Goal: Task Accomplishment & Management: Manage account settings

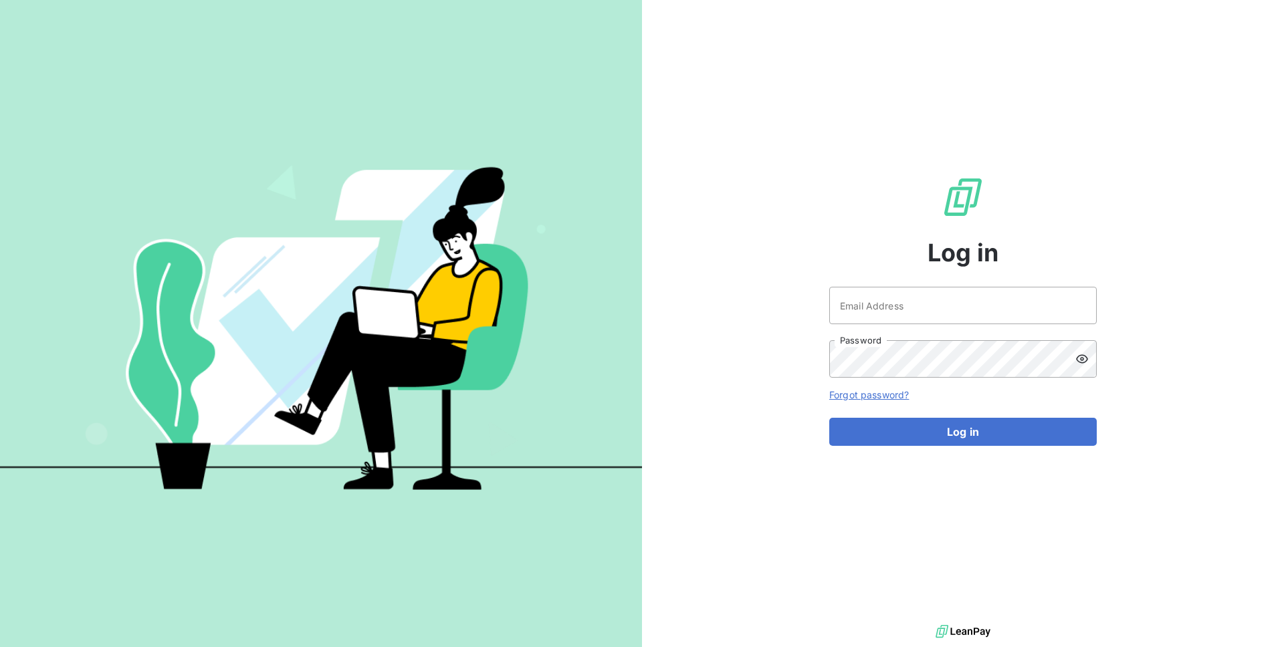
click at [859, 282] on div "Log in Email Address Password Forgot password? Log in" at bounding box center [963, 311] width 268 height 622
click at [859, 294] on input "Email Address" at bounding box center [963, 305] width 268 height 37
type input "admin@acl"
click at [829, 418] on button "Log in" at bounding box center [963, 432] width 268 height 28
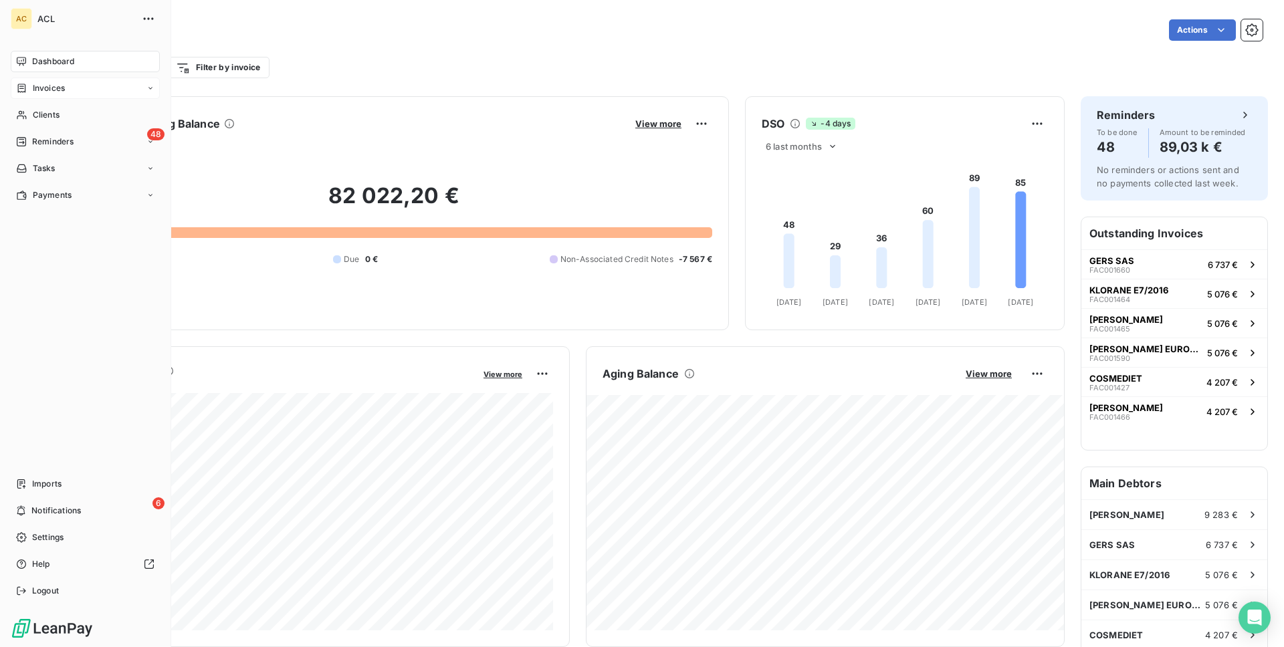
click at [88, 93] on div "Invoices" at bounding box center [85, 88] width 149 height 21
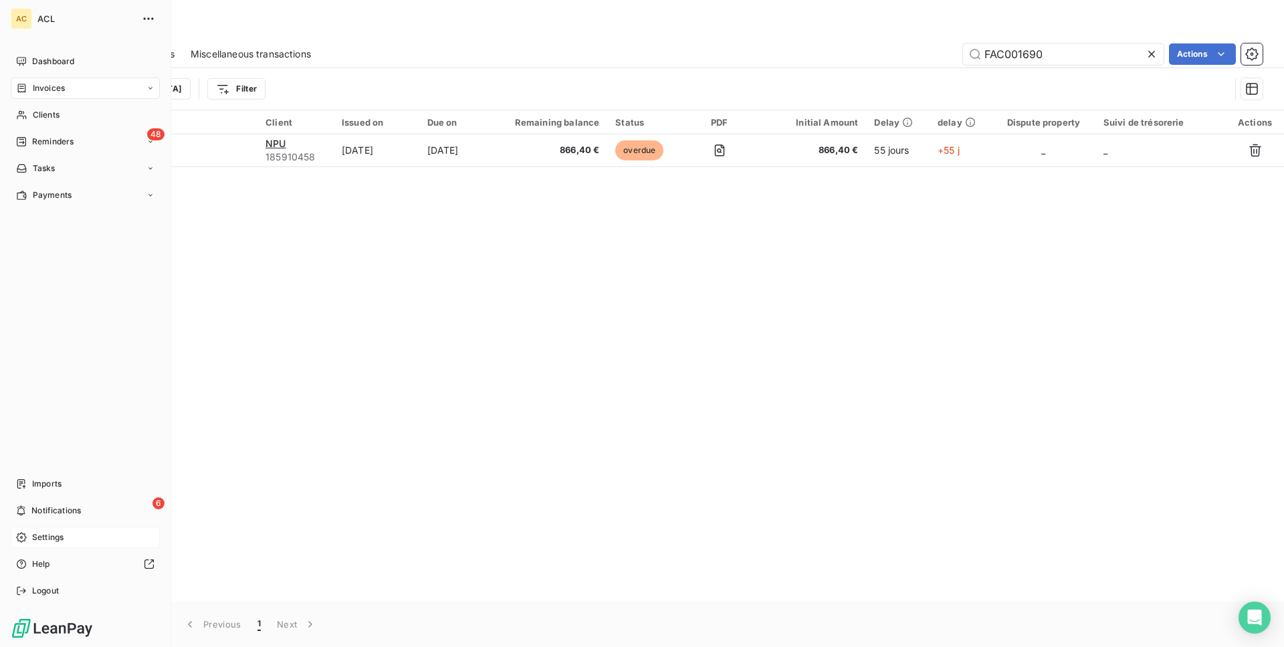
click at [30, 544] on div "Settings" at bounding box center [85, 537] width 149 height 21
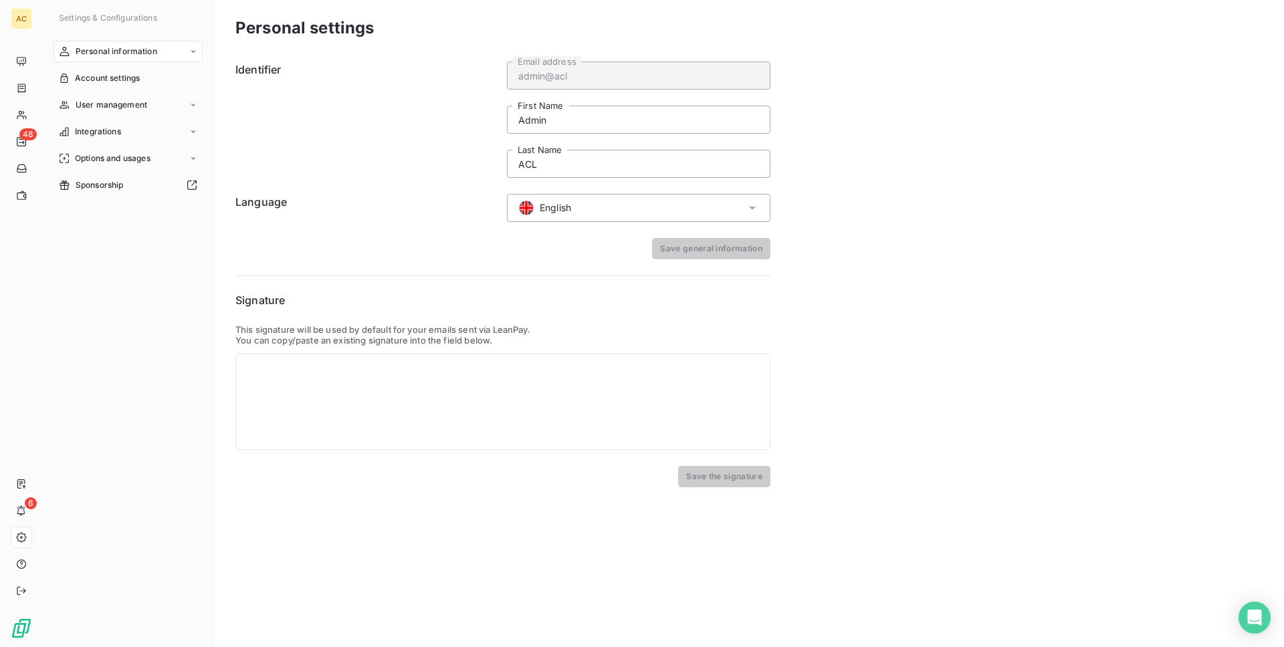
click at [581, 197] on div "English" at bounding box center [639, 208] width 264 height 28
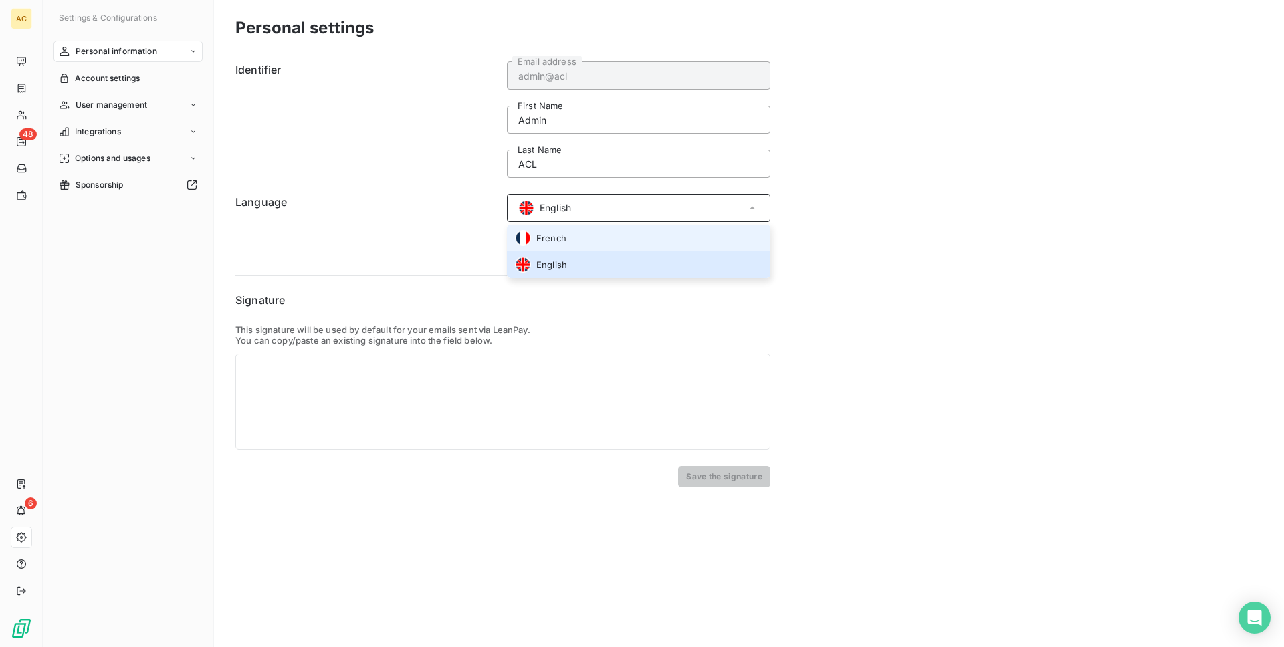
click at [579, 233] on li "French" at bounding box center [639, 238] width 264 height 27
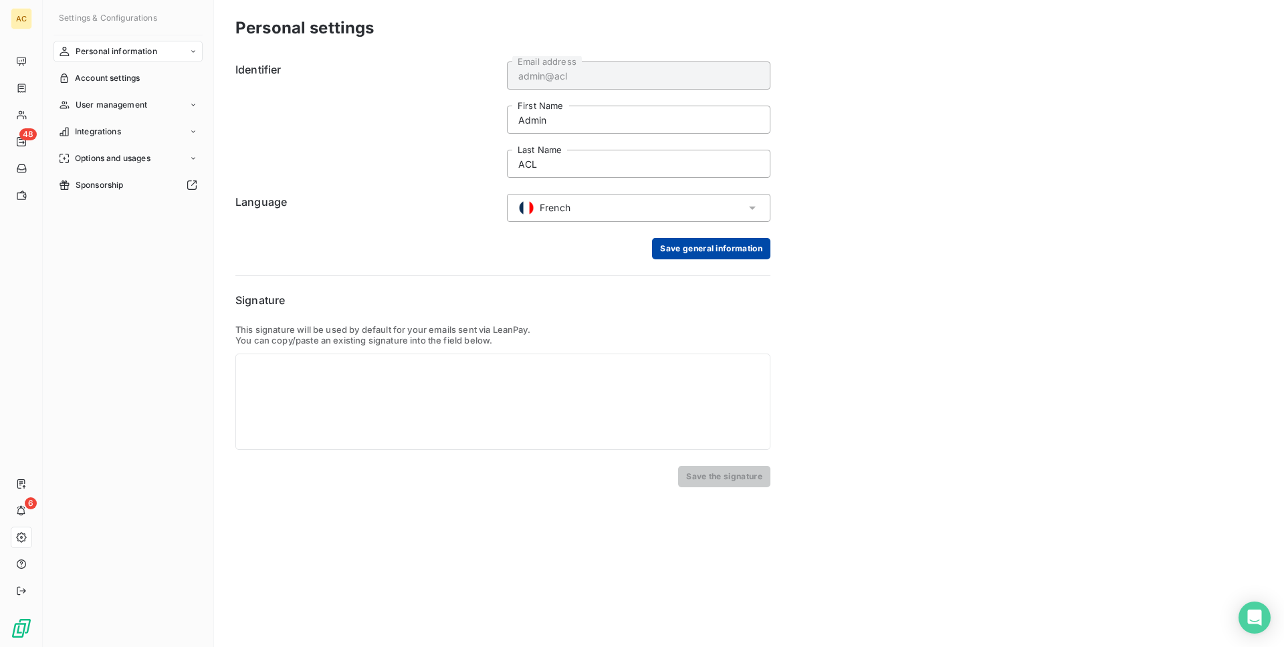
click at [694, 257] on button "Save general information" at bounding box center [711, 248] width 118 height 21
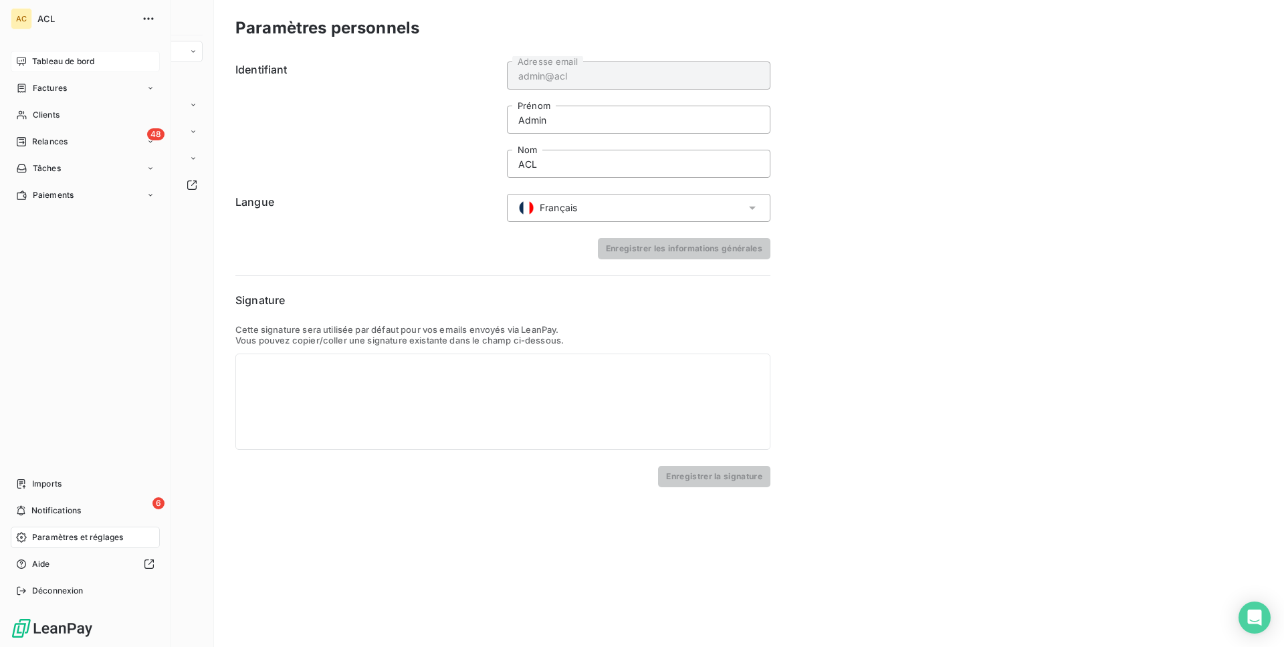
click at [49, 56] on span "Tableau de bord" at bounding box center [63, 62] width 62 height 12
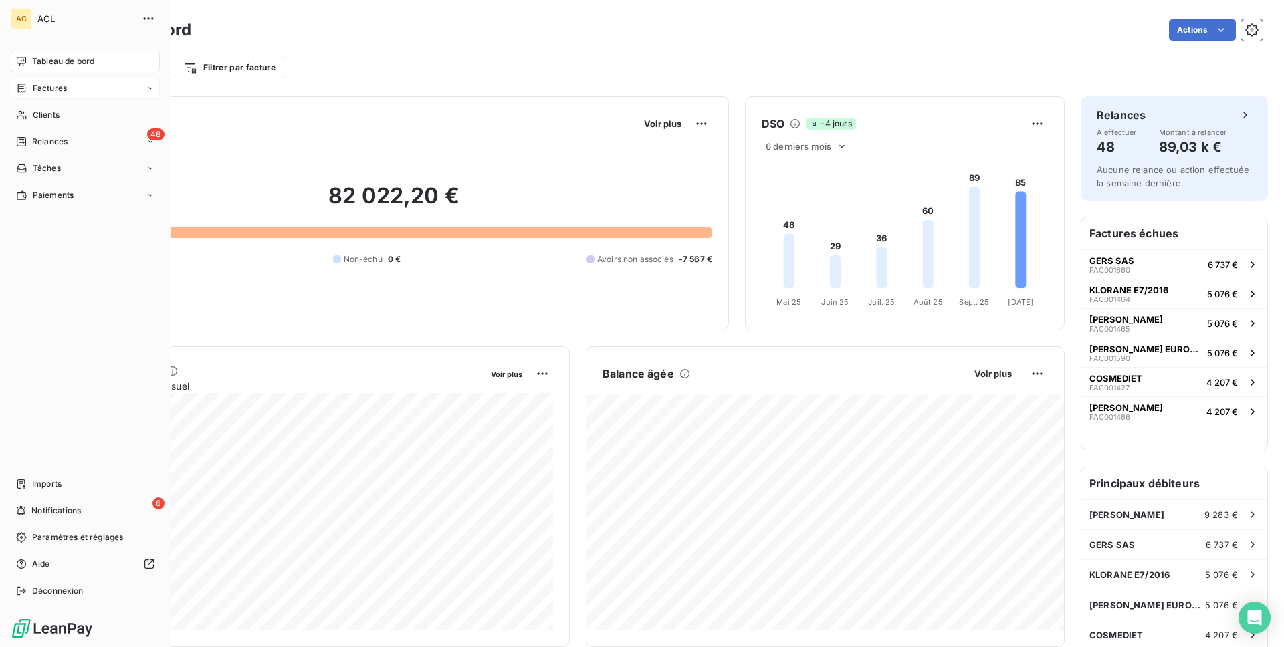
click at [38, 89] on span "Factures" at bounding box center [50, 88] width 34 height 12
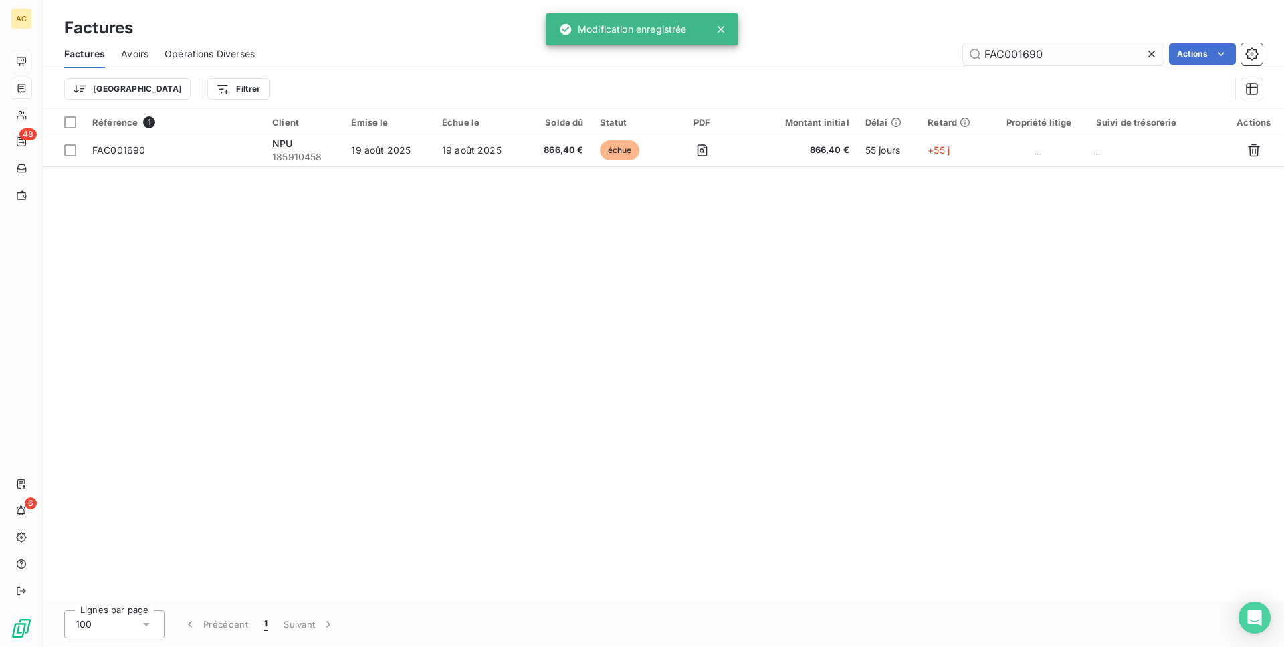
click at [1111, 59] on input "FAC001690" at bounding box center [1063, 53] width 201 height 21
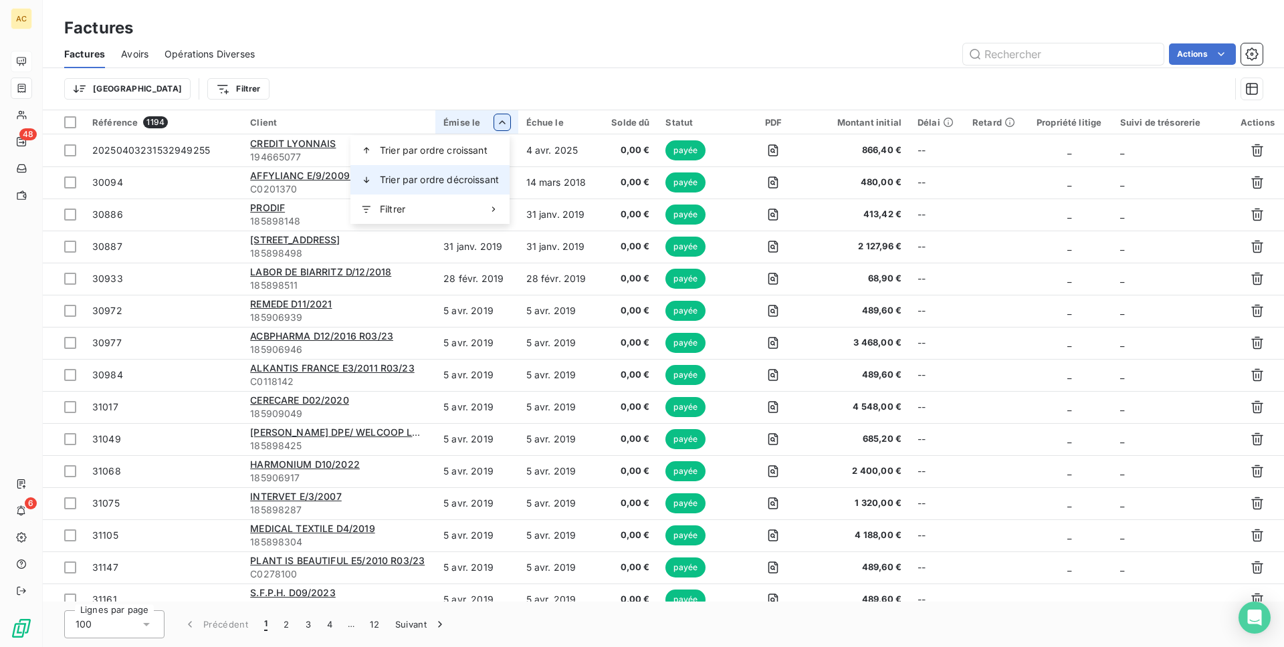
click at [488, 174] on span "Trier par ordre décroissant" at bounding box center [439, 179] width 119 height 13
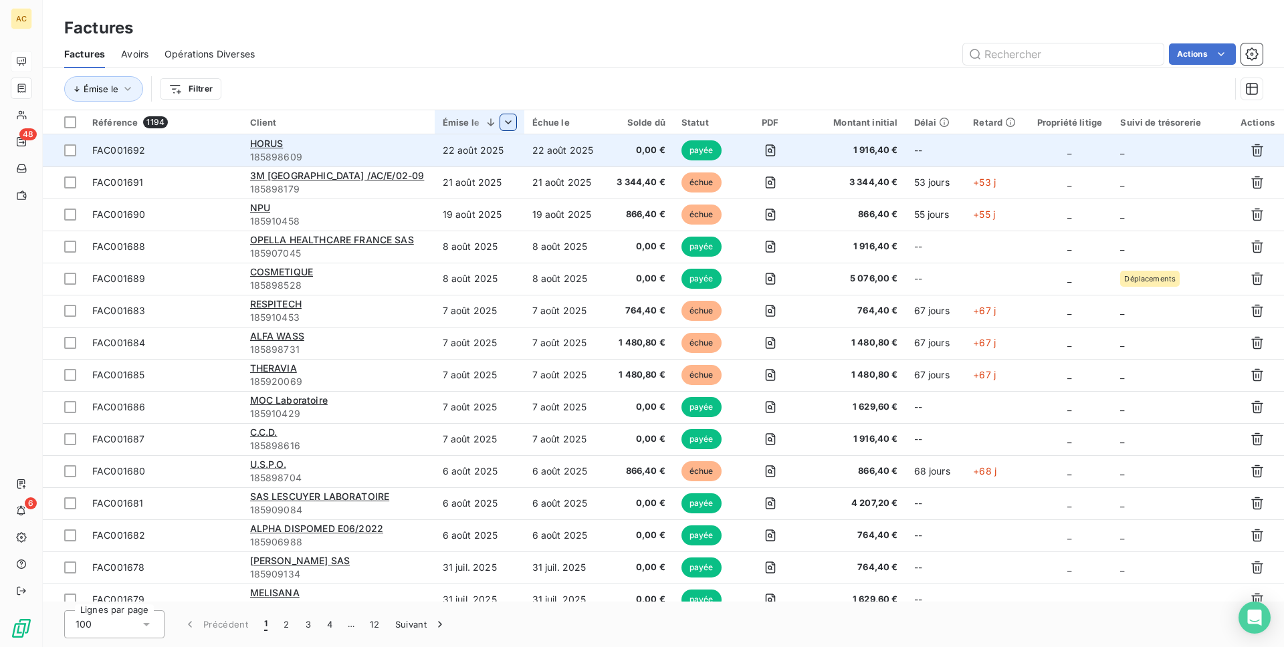
click at [500, 148] on td "22 août 2025" at bounding box center [480, 150] width 90 height 32
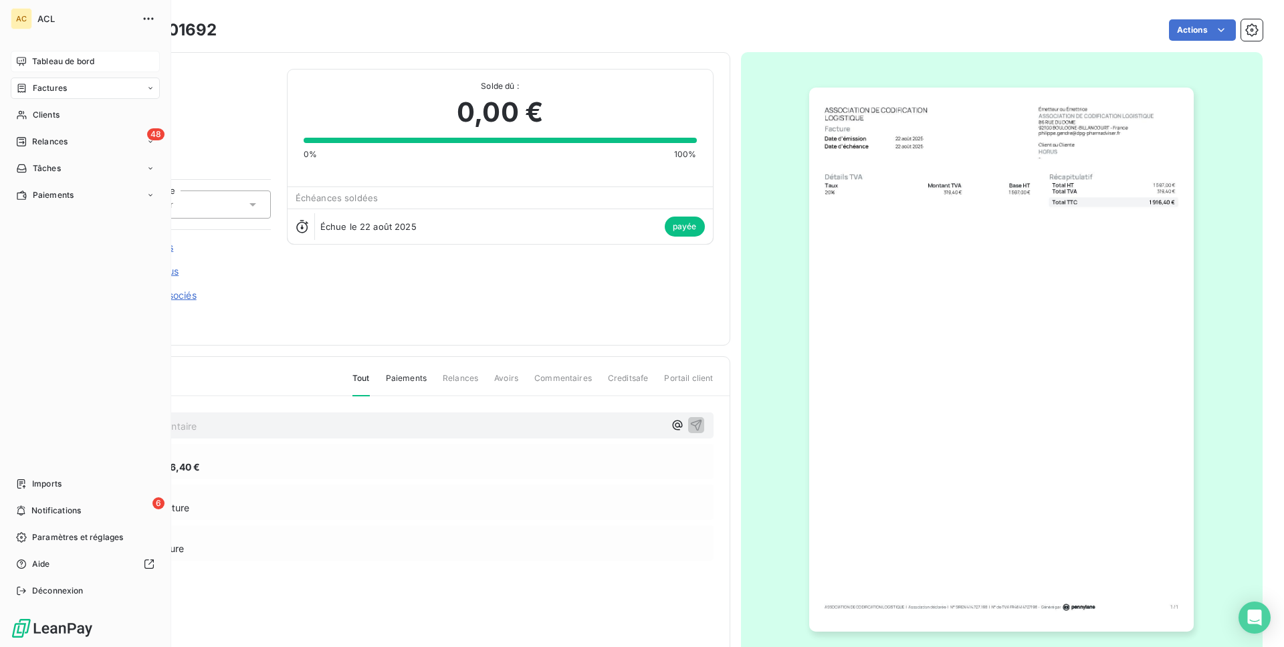
click at [47, 69] on div "Tableau de bord" at bounding box center [85, 61] width 149 height 21
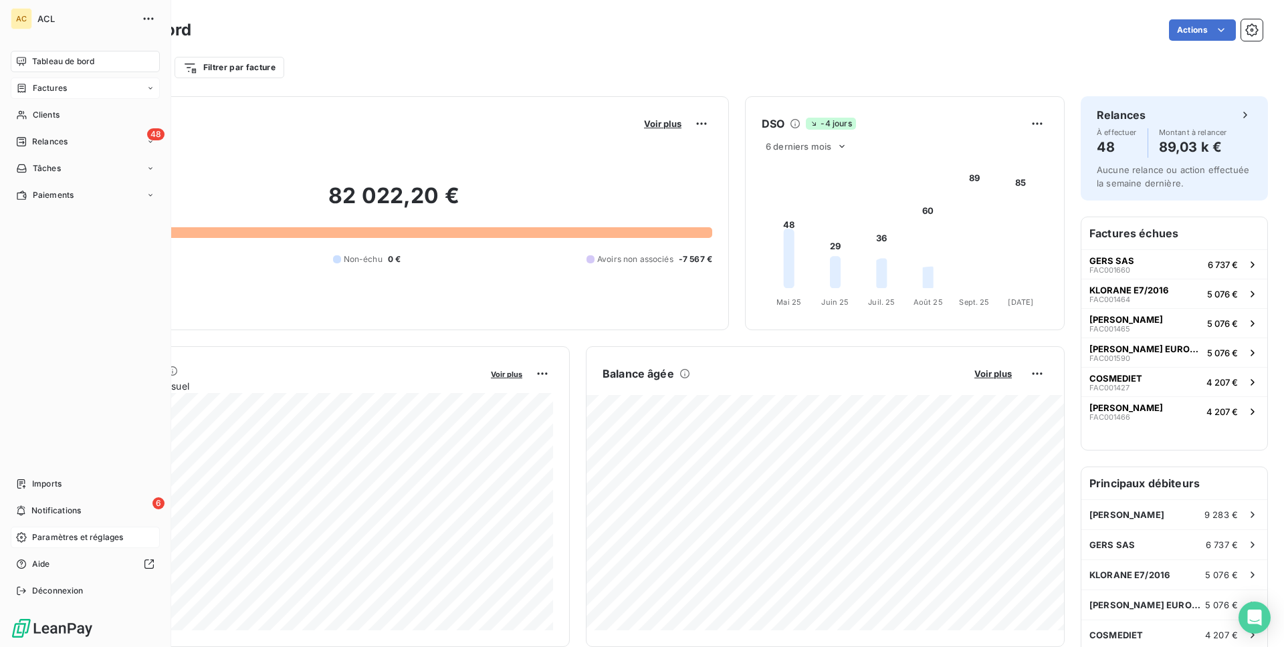
click at [43, 543] on span "Paramètres et réglages" at bounding box center [77, 538] width 91 height 12
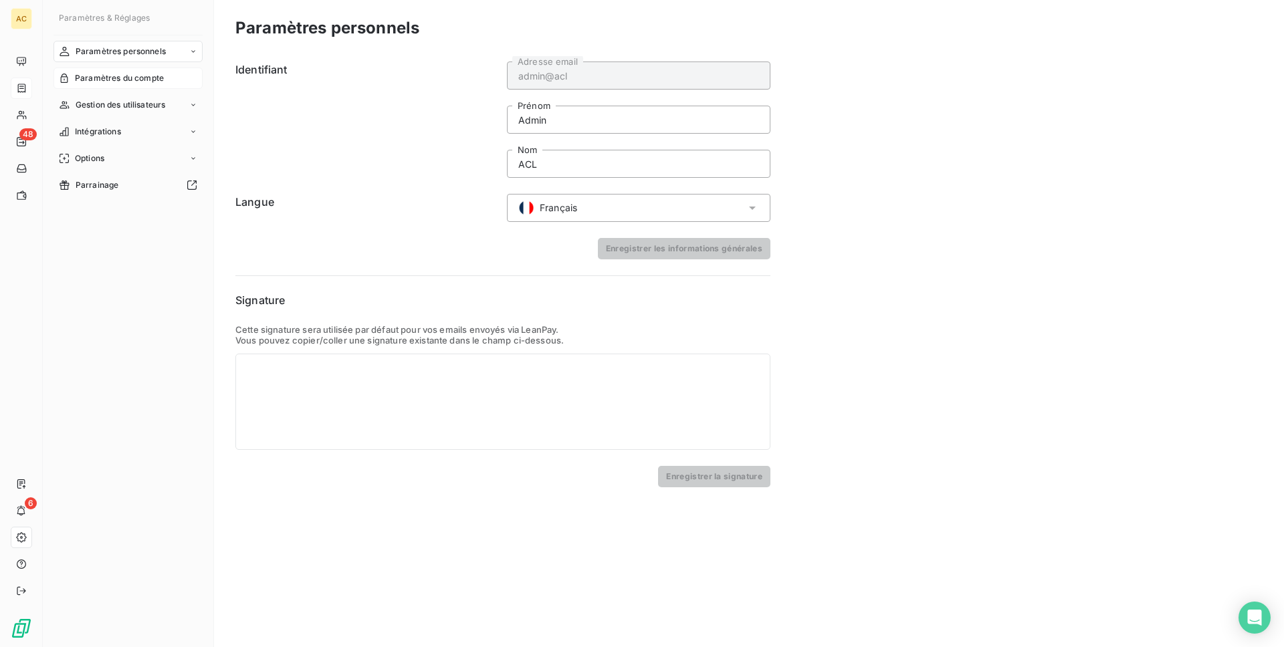
click at [118, 87] on div "Paramètres du compte" at bounding box center [128, 78] width 149 height 21
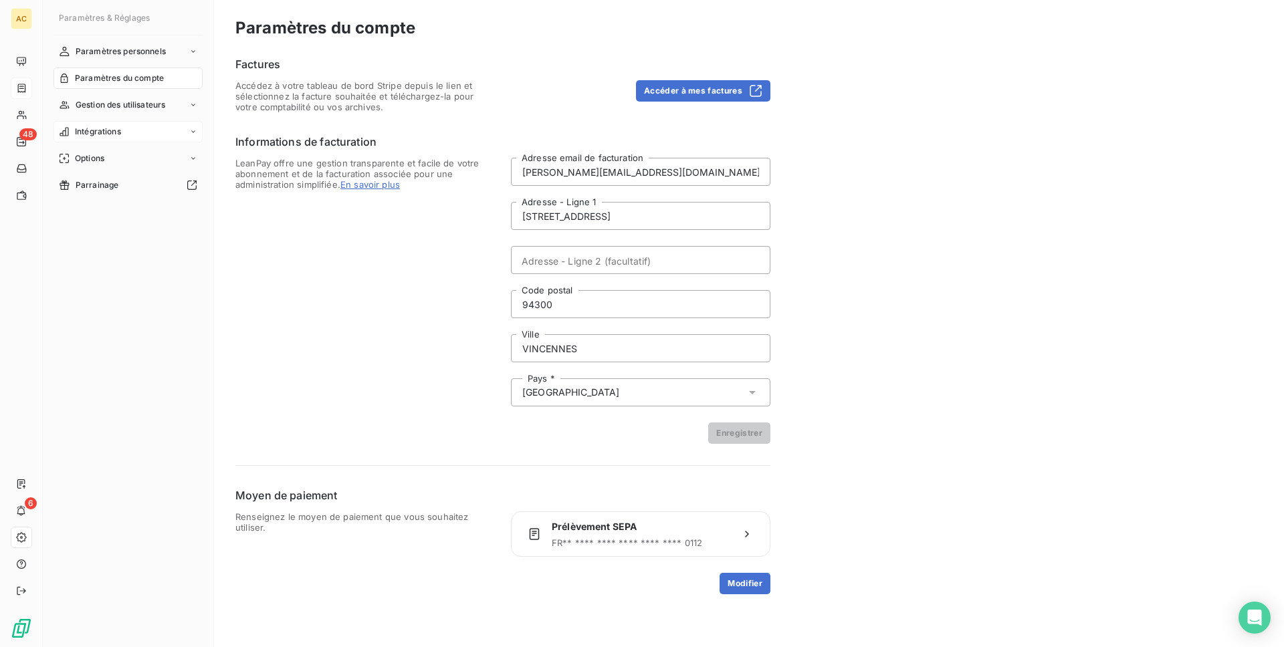
click at [118, 132] on span "Intégrations" at bounding box center [98, 132] width 46 height 12
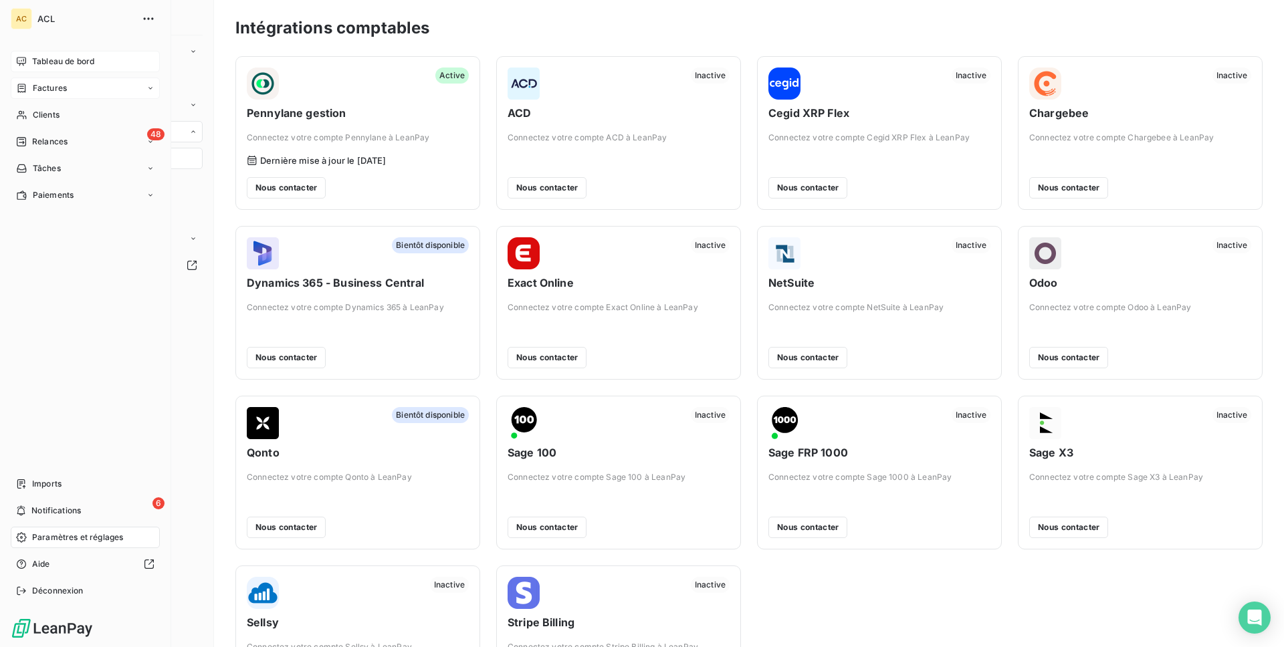
click at [32, 59] on span "Tableau de bord" at bounding box center [63, 62] width 62 height 12
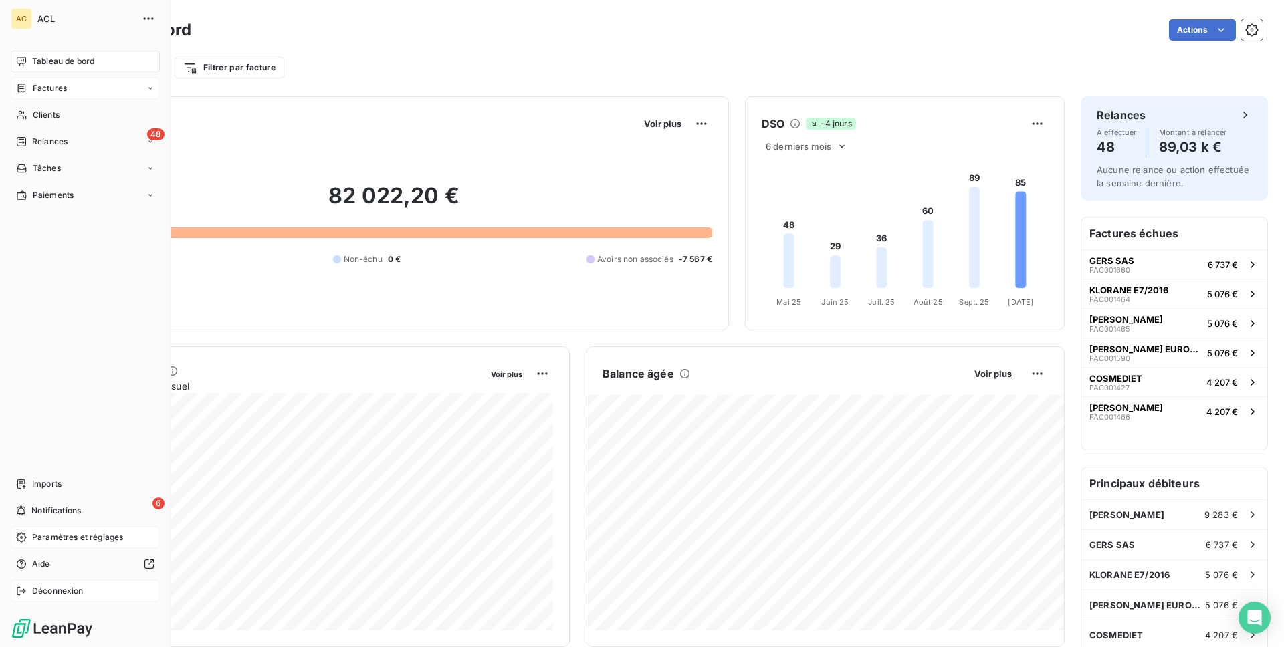
click at [88, 583] on div "Déconnexion" at bounding box center [85, 591] width 149 height 21
